Goal: Check status: Check status

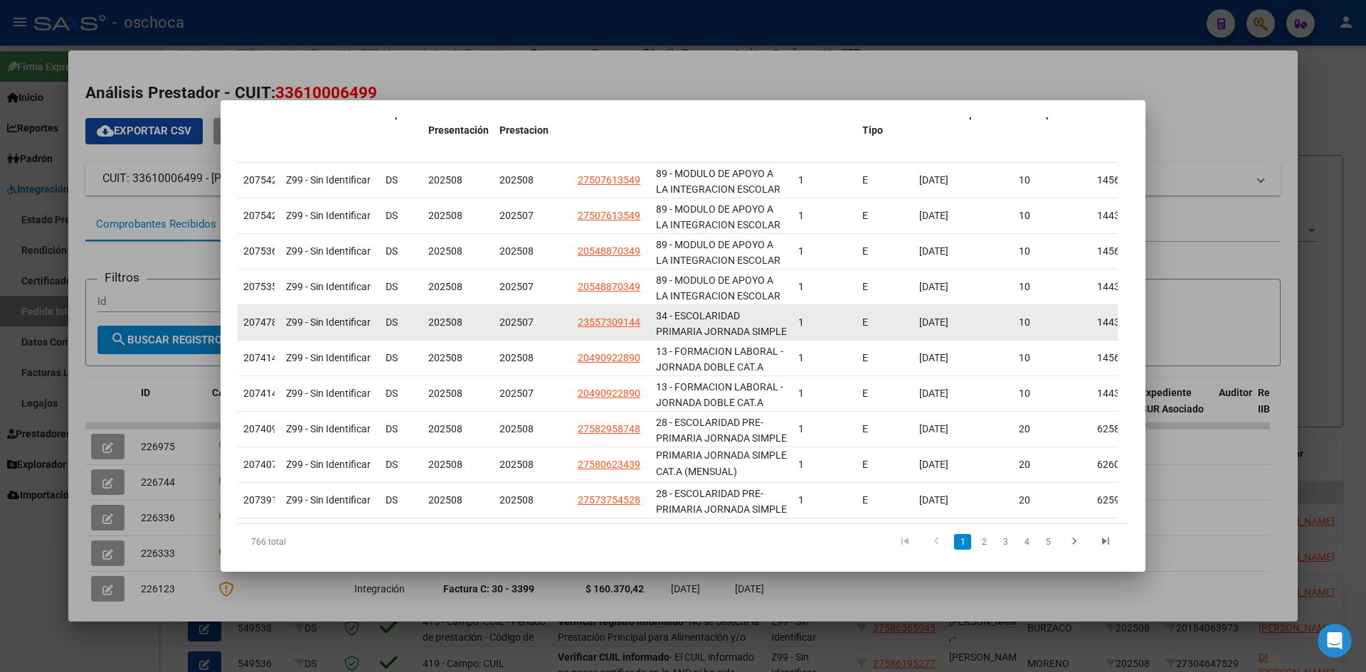
scroll to position [283, 0]
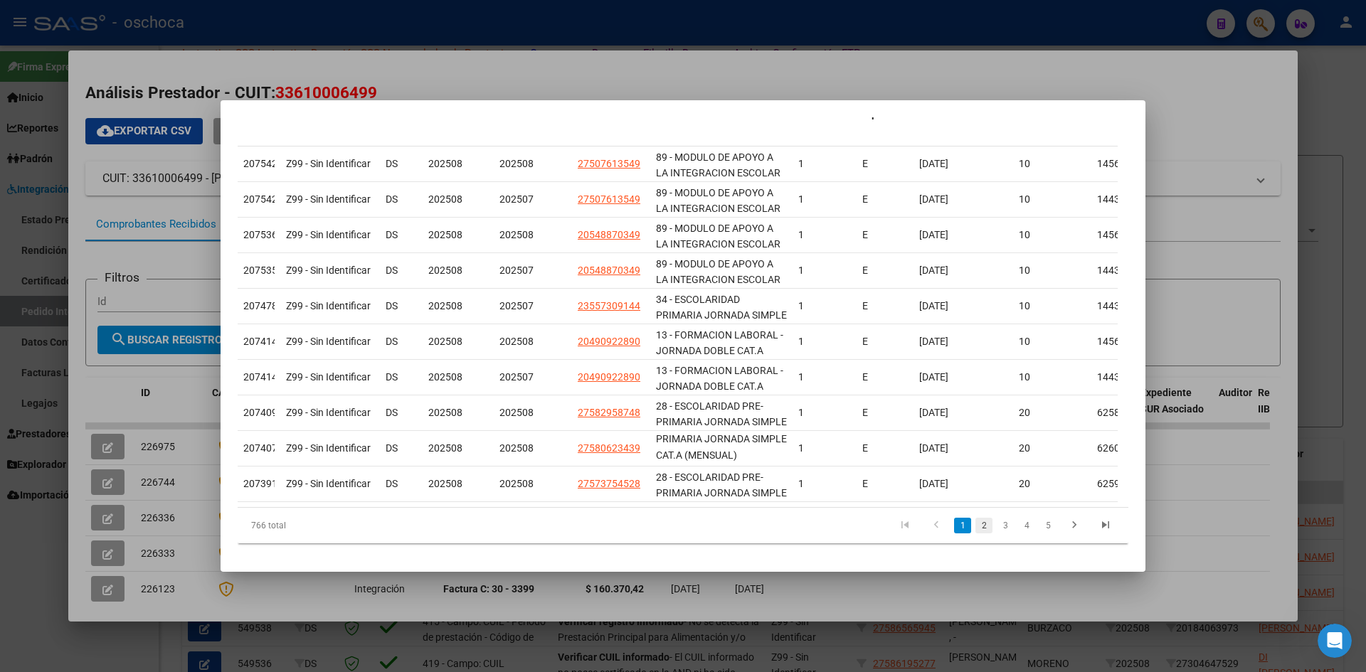
click at [975, 526] on link "2" at bounding box center [983, 526] width 17 height 16
click at [997, 529] on link "3" at bounding box center [1005, 526] width 17 height 16
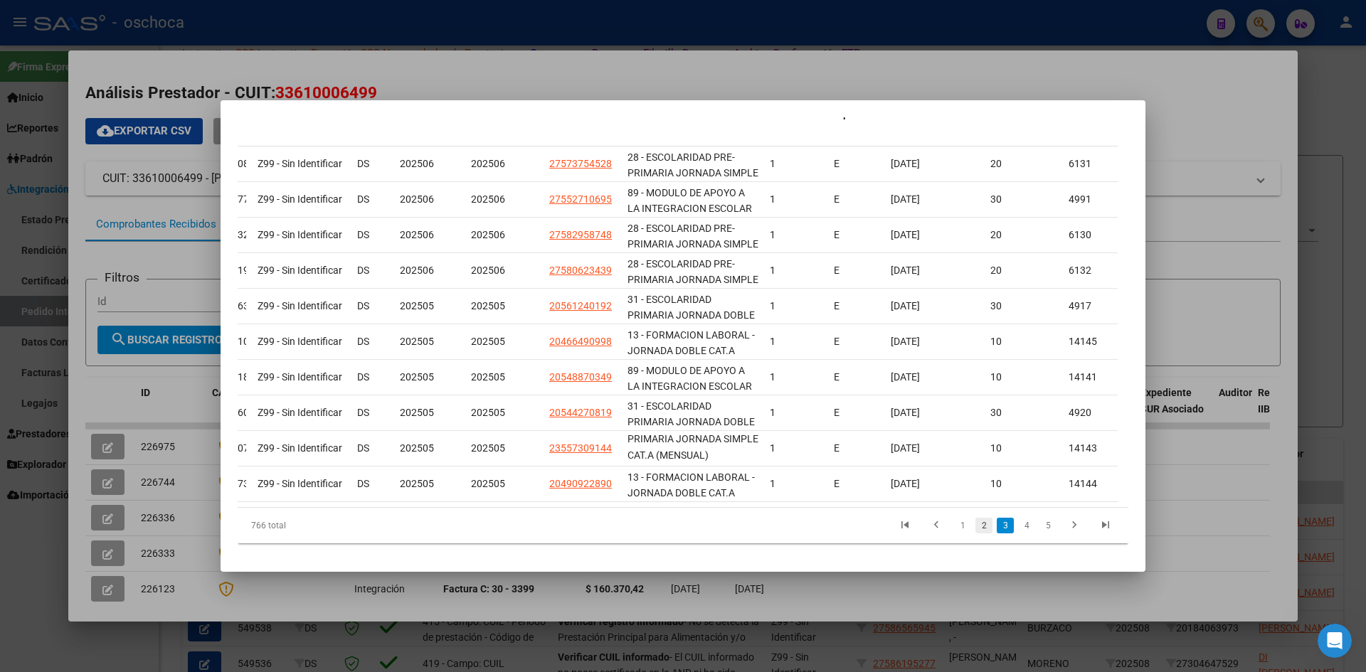
click at [975, 524] on link "2" at bounding box center [983, 526] width 17 height 16
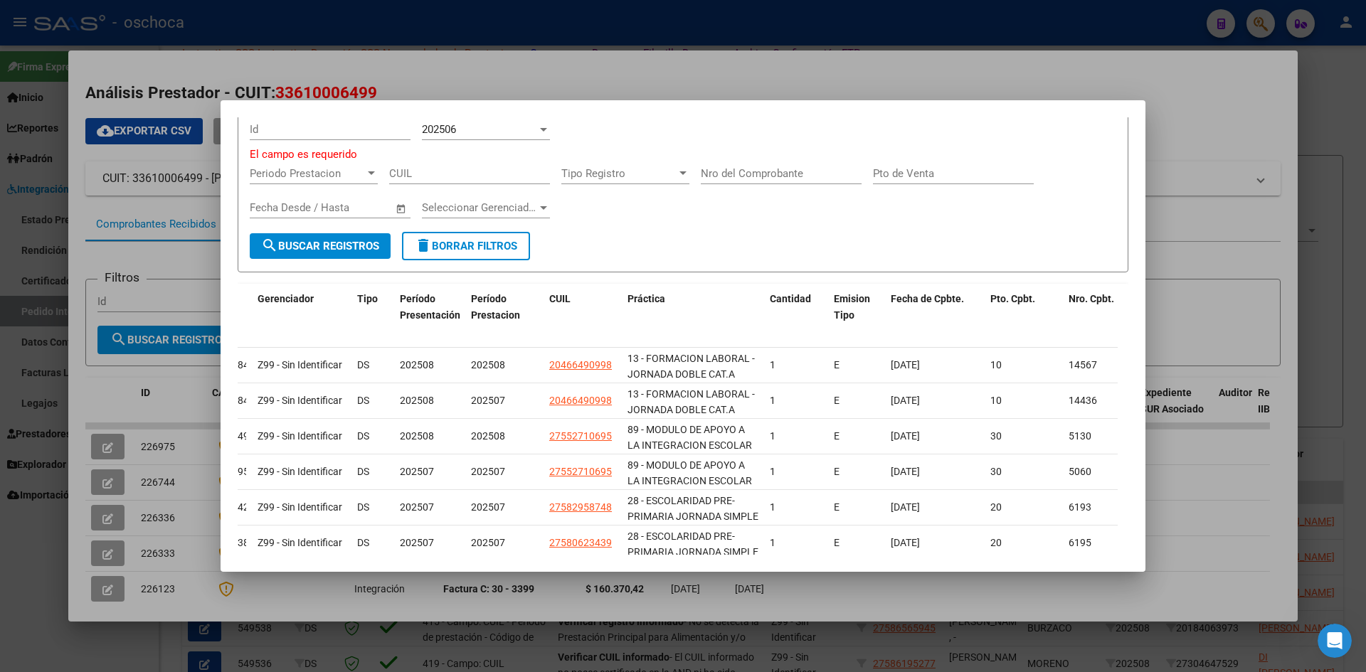
scroll to position [70, 0]
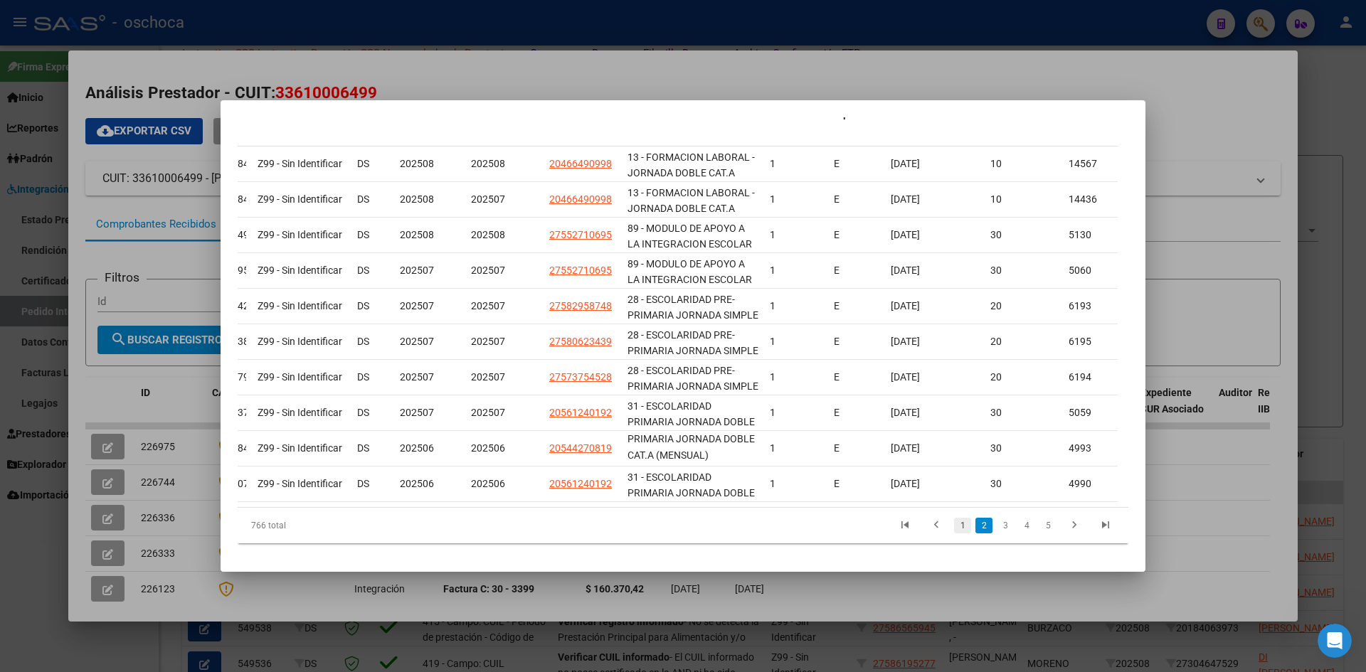
click at [954, 526] on link "1" at bounding box center [962, 526] width 17 height 16
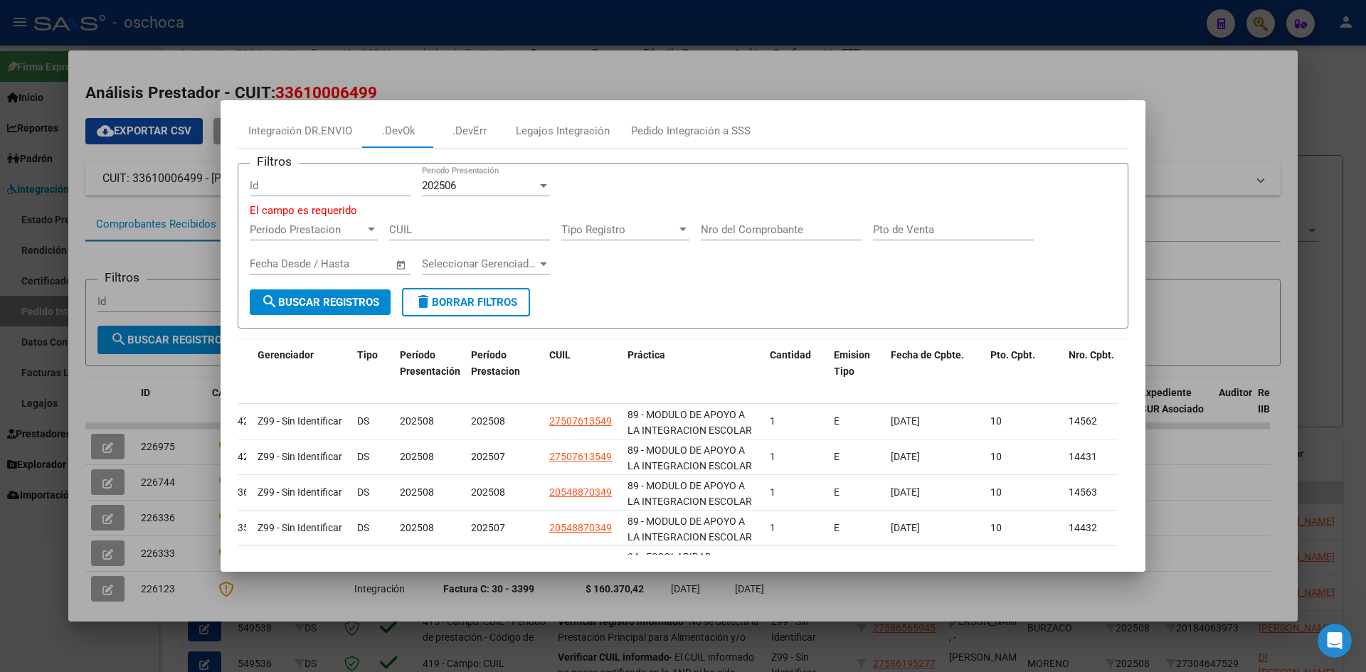
scroll to position [0, 0]
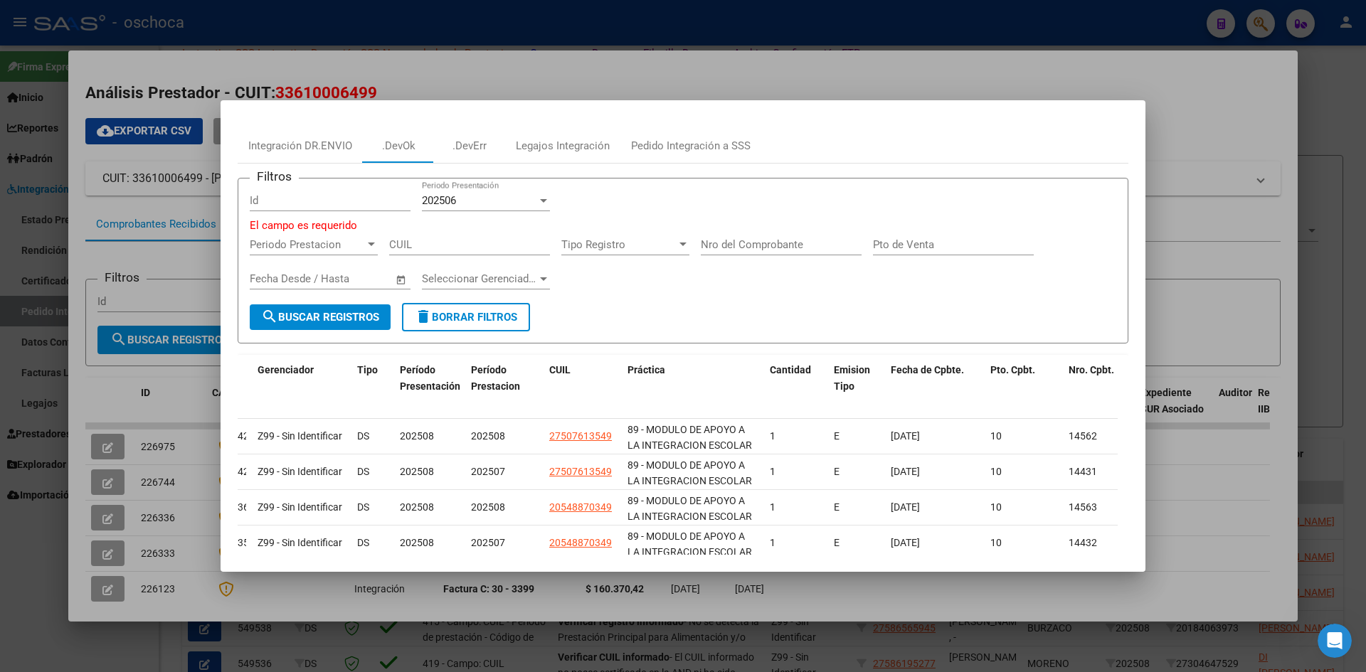
click at [468, 194] on div "202506" at bounding box center [479, 200] width 115 height 13
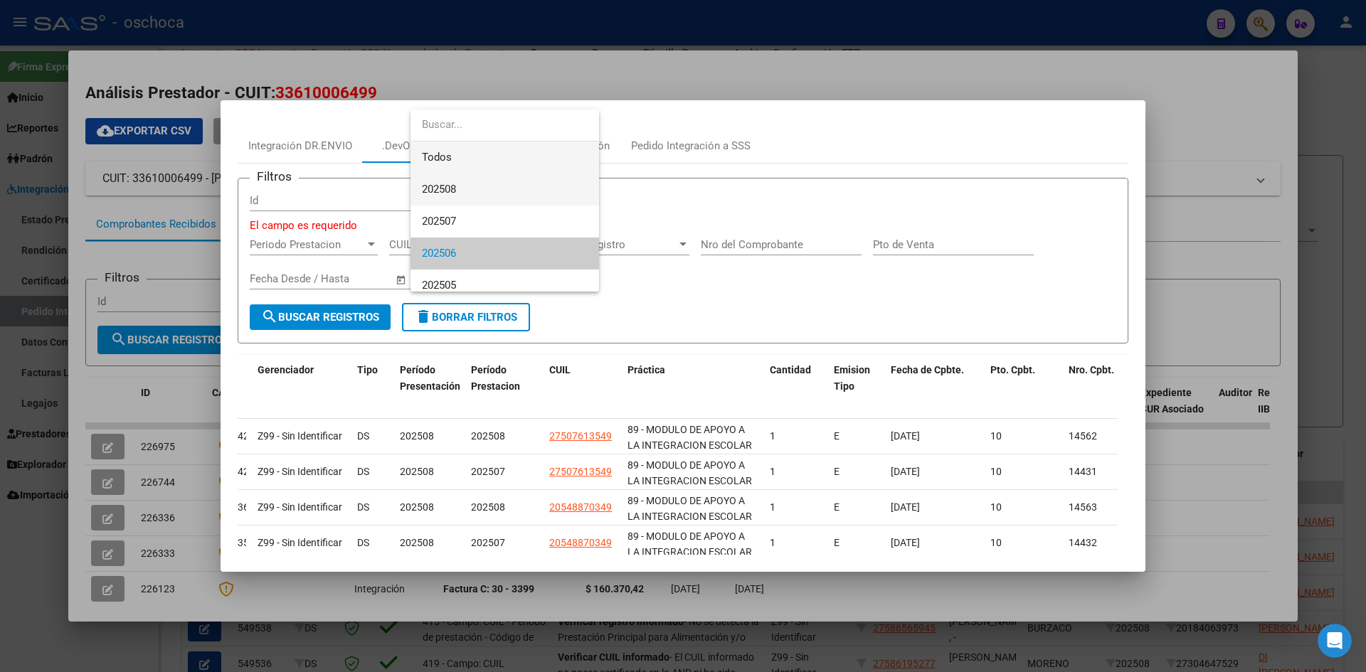
click at [485, 156] on span "Todos" at bounding box center [505, 158] width 166 height 32
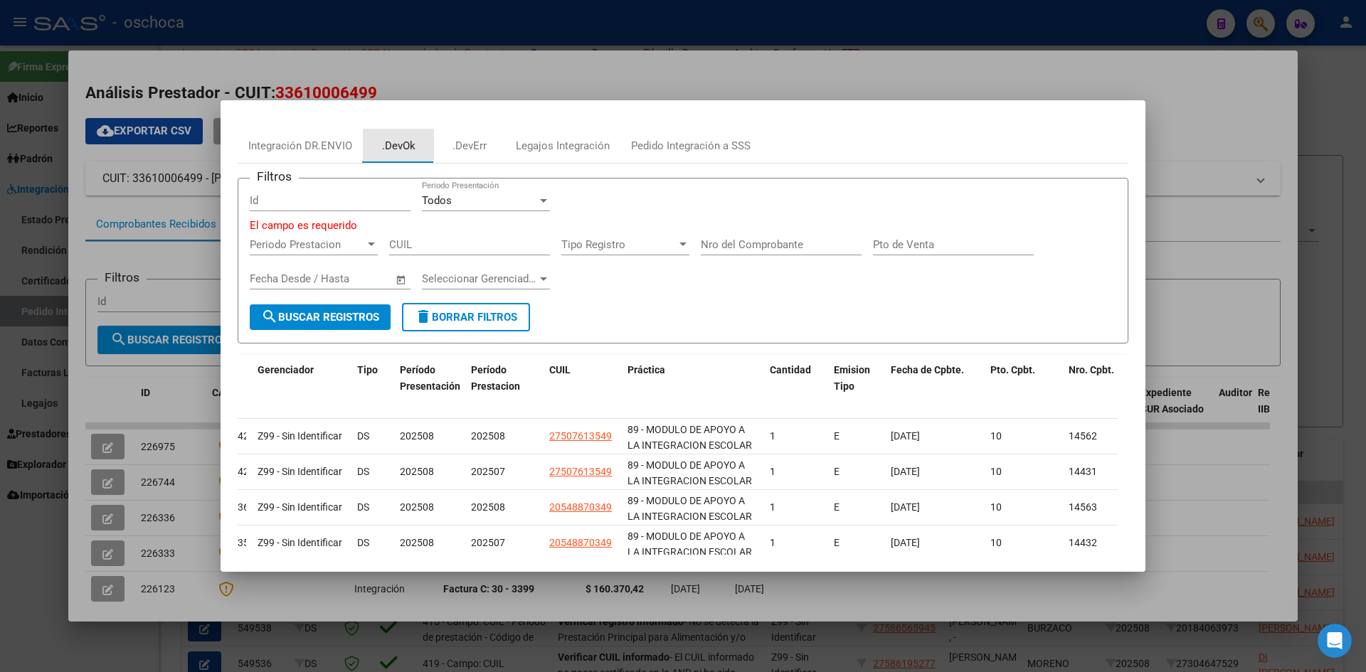
click at [404, 145] on div ".DevOk" at bounding box center [398, 146] width 33 height 16
click at [324, 309] on button "search Buscar Registros" at bounding box center [320, 317] width 141 height 26
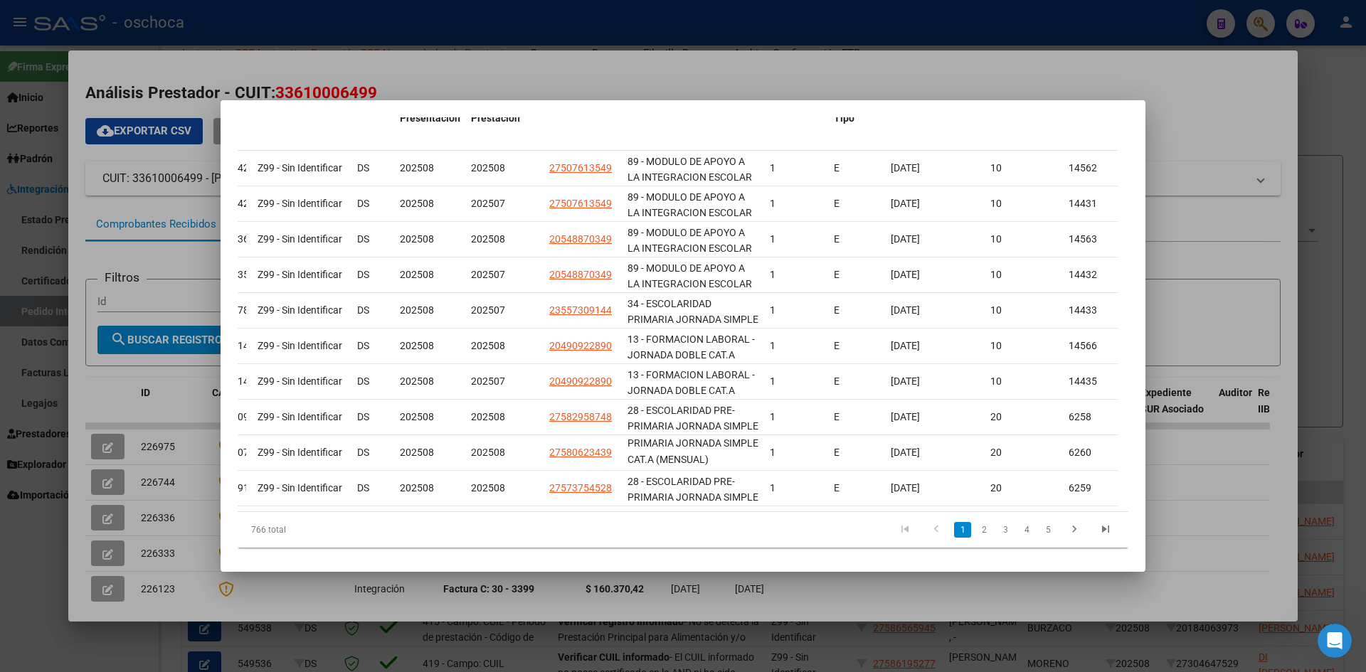
scroll to position [273, 0]
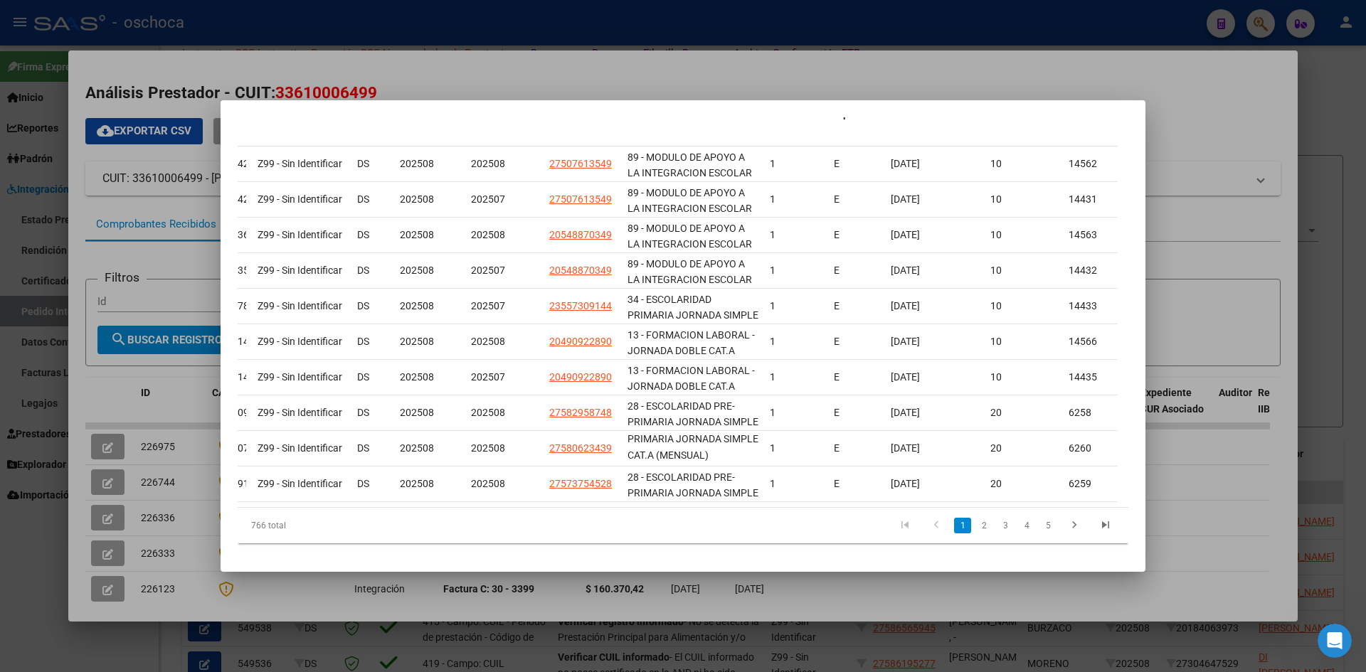
click at [1130, 525] on mat-dialog-content "Integración DR.ENVIO .DevOk .DevErr Legajos Integración Pedido Integración a SS…" at bounding box center [683, 335] width 925 height 437
click at [975, 534] on link "2" at bounding box center [983, 526] width 17 height 16
click at [997, 534] on link "3" at bounding box center [1005, 526] width 17 height 16
click at [975, 534] on link "2" at bounding box center [983, 526] width 17 height 16
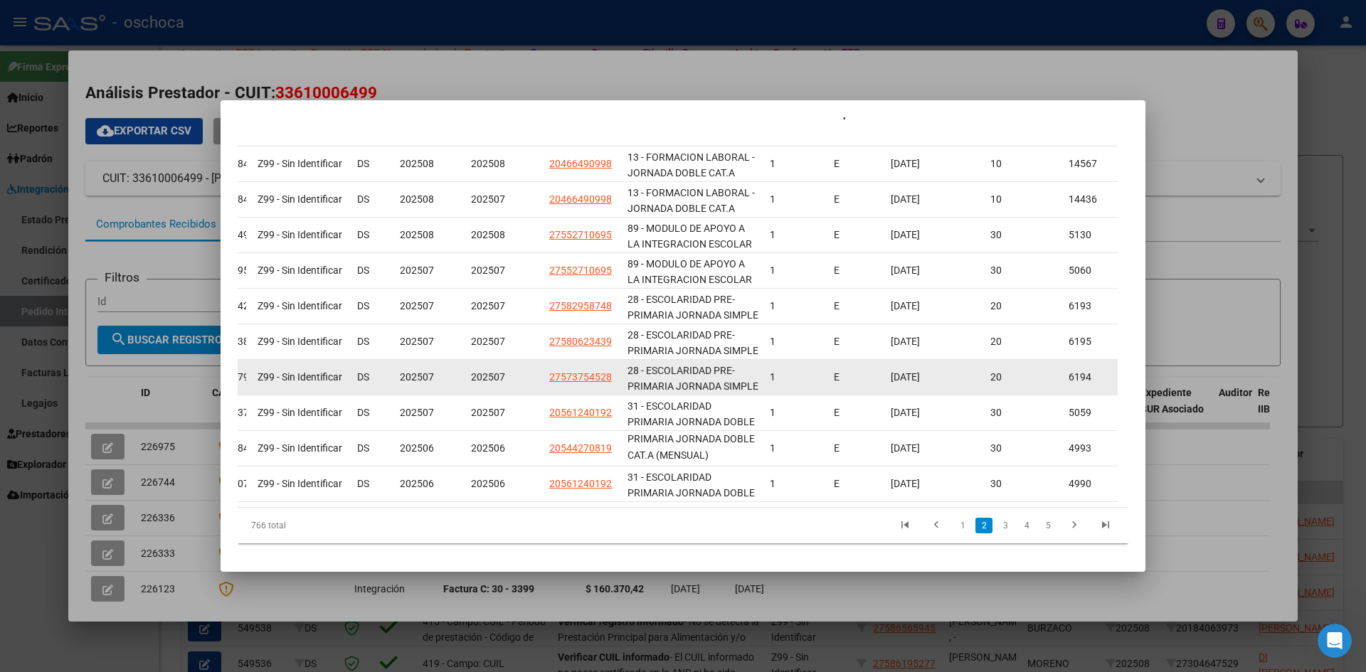
scroll to position [283, 0]
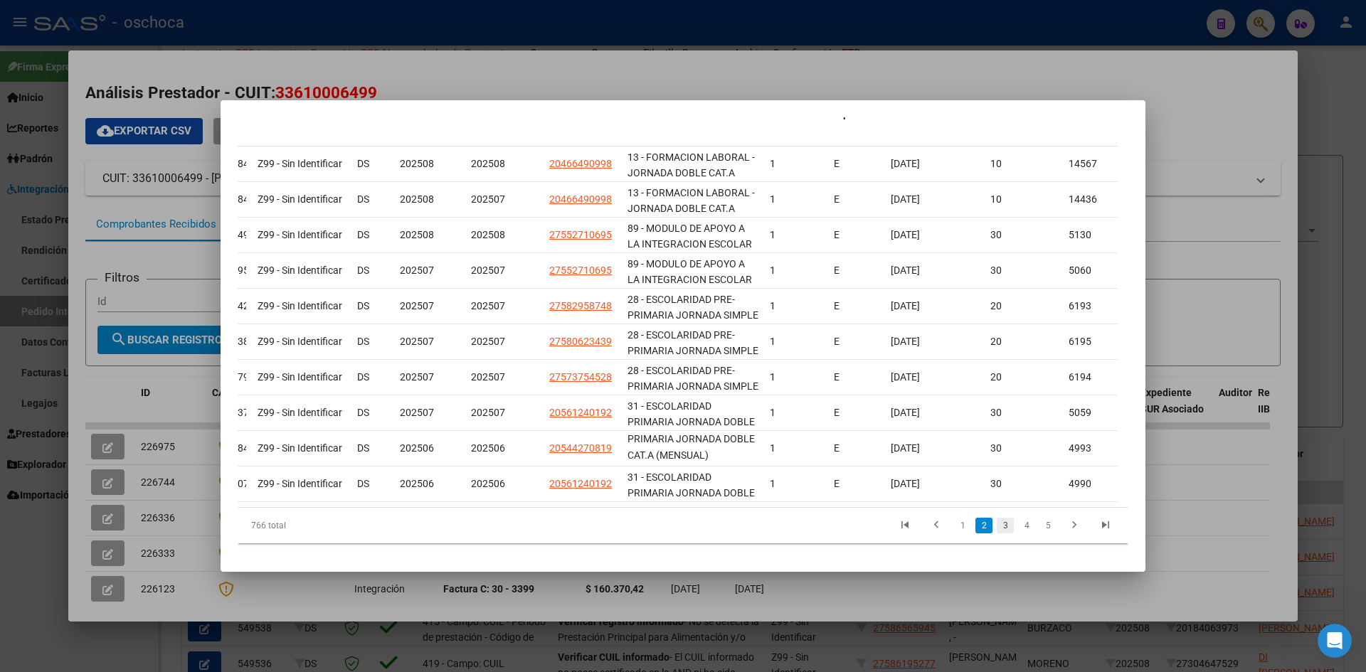
click at [997, 524] on link "3" at bounding box center [1005, 526] width 17 height 16
click at [1018, 527] on link "4" at bounding box center [1026, 526] width 17 height 16
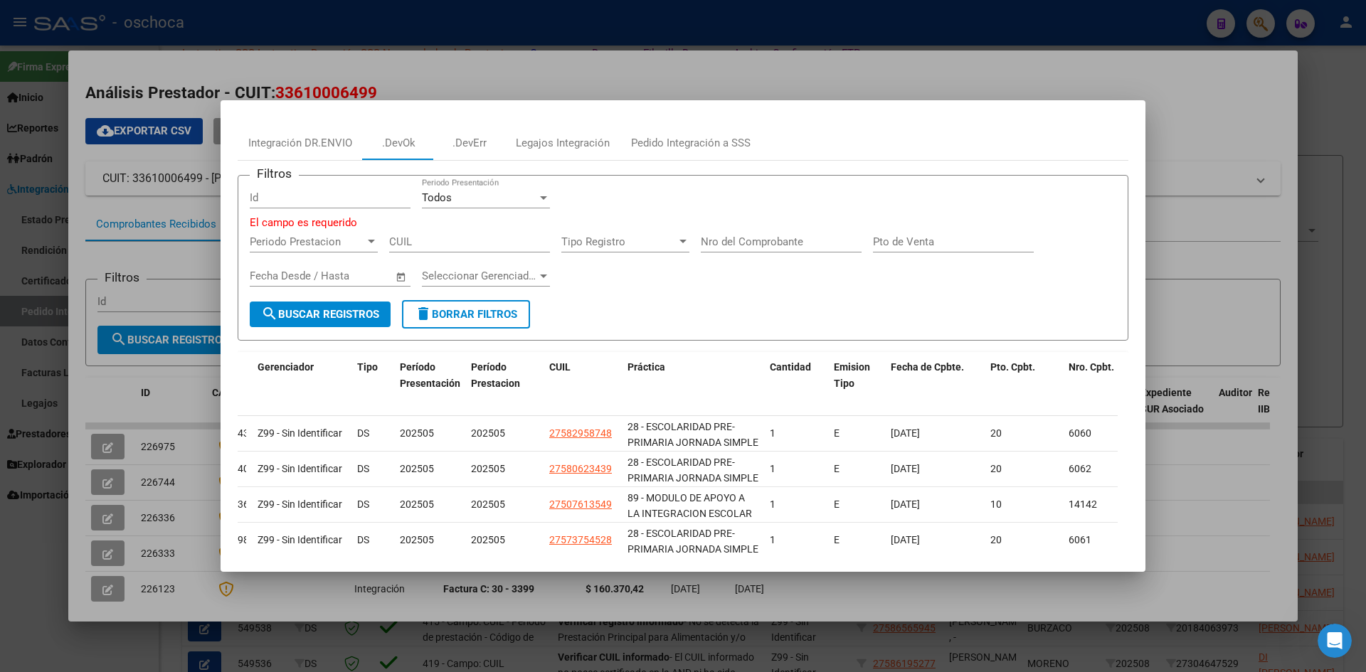
scroll to position [0, 0]
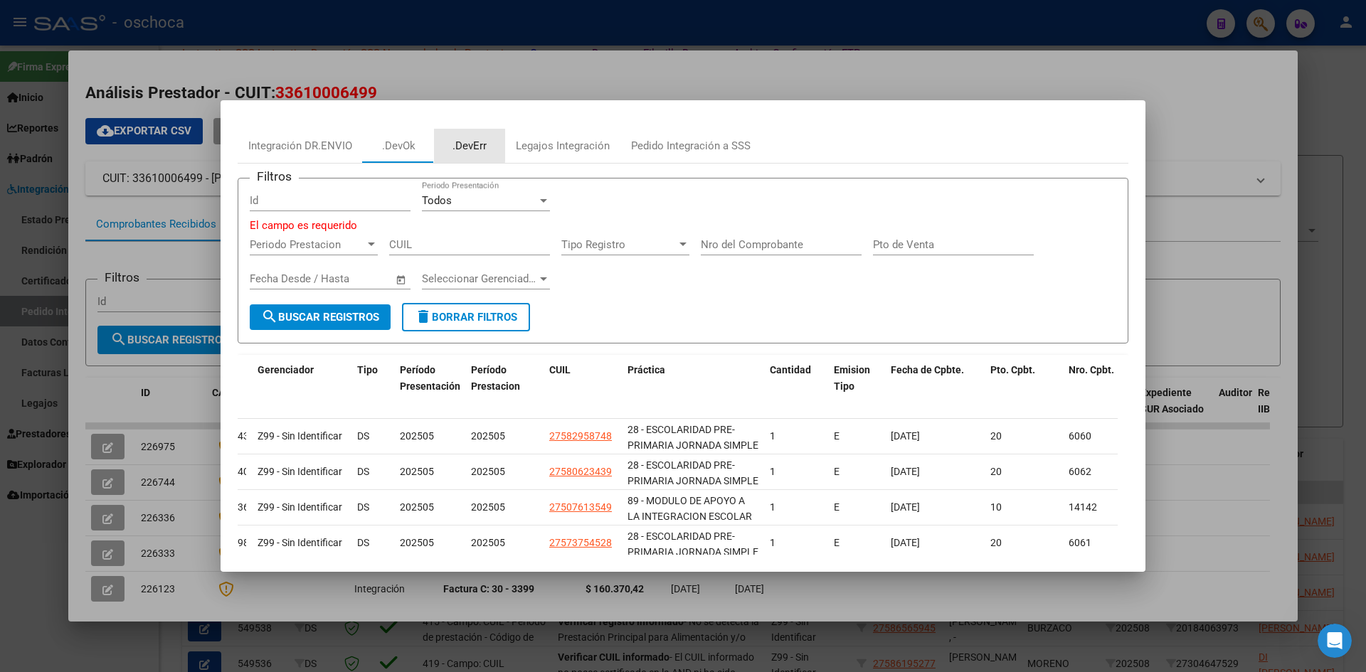
click at [455, 145] on div ".DevErr" at bounding box center [469, 146] width 34 height 16
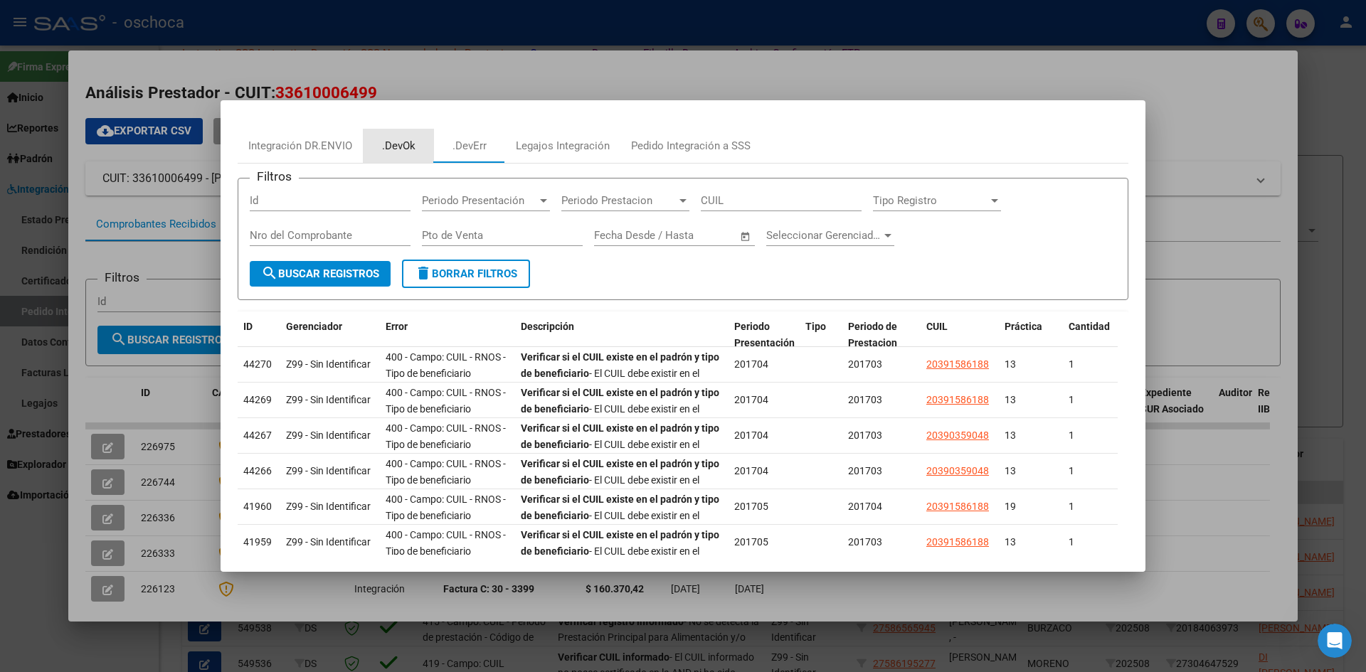
click at [390, 148] on div ".DevOk" at bounding box center [398, 146] width 33 height 16
